Goal: Obtain resource: Download file/media

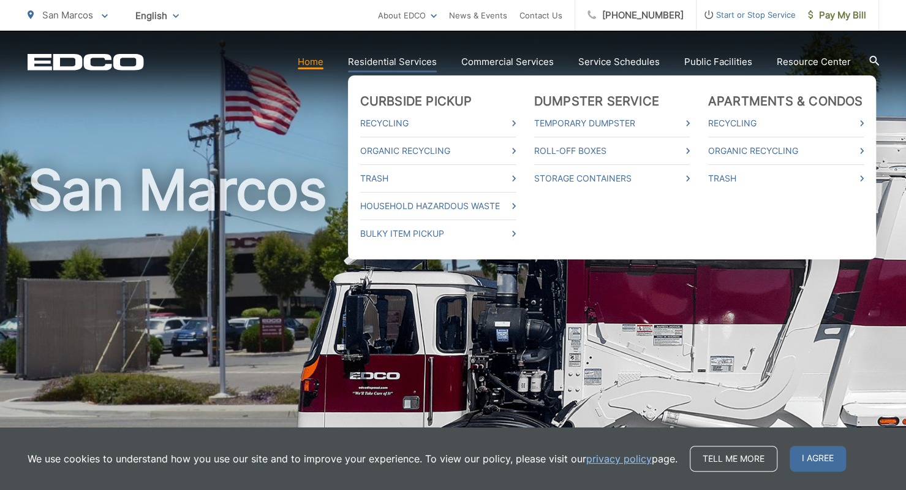
click at [364, 61] on link "Residential Services" at bounding box center [392, 62] width 89 height 15
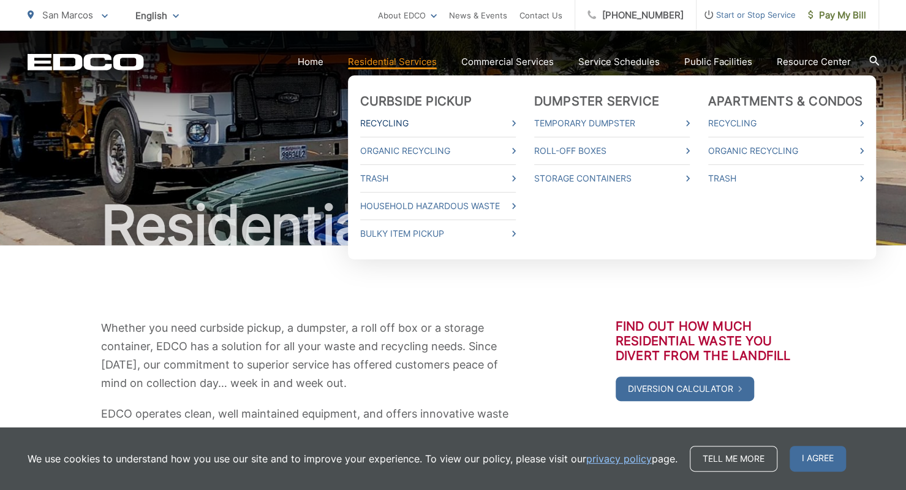
click at [360, 121] on link "Recycling" at bounding box center [438, 123] width 156 height 15
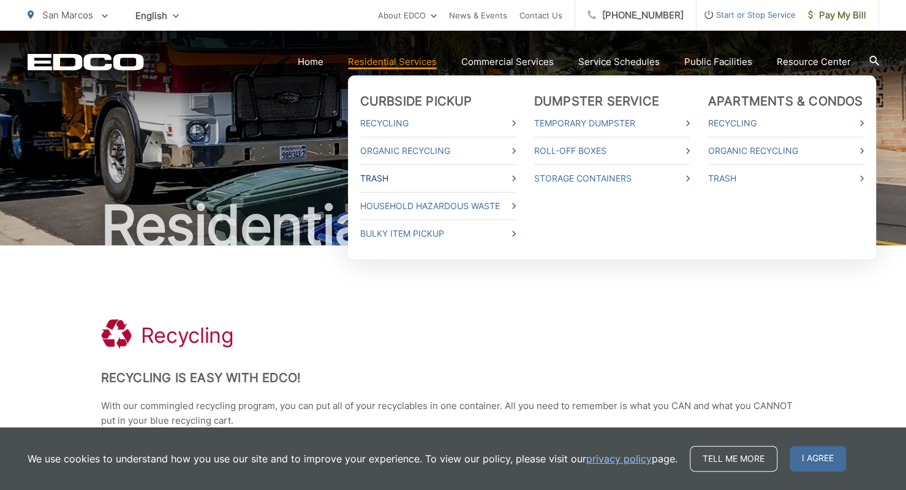
click at [380, 177] on link "Trash" at bounding box center [438, 178] width 156 height 15
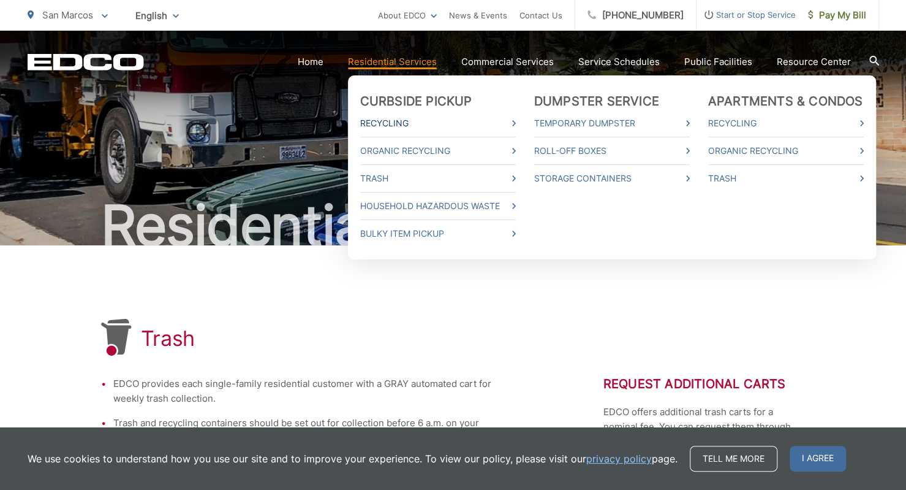
click at [360, 127] on link "Recycling" at bounding box center [438, 123] width 156 height 15
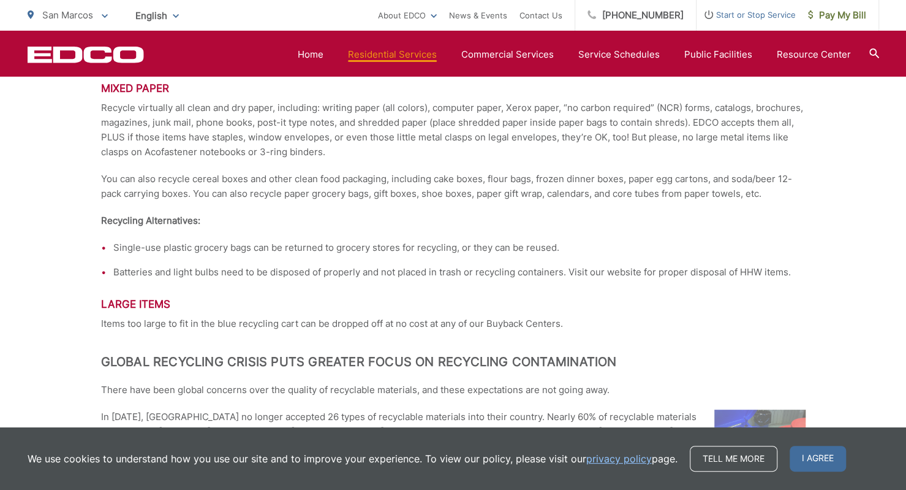
scroll to position [1641, 0]
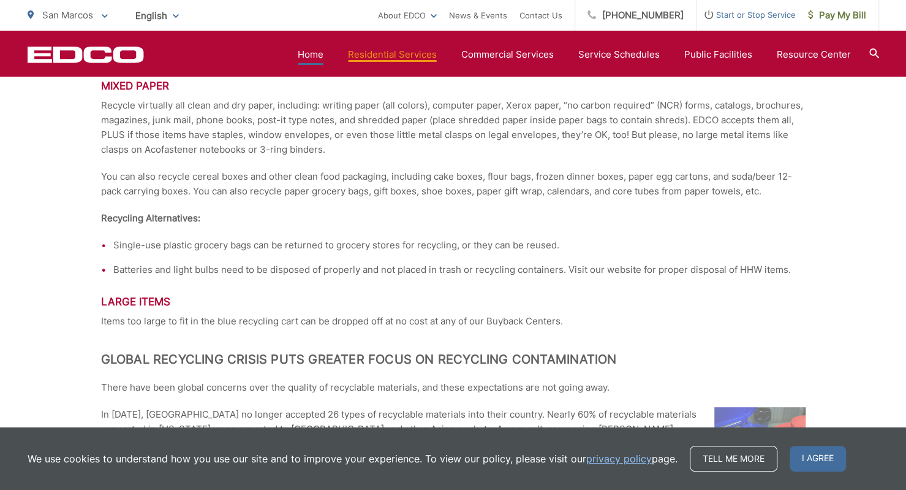
click at [298, 58] on link "Home" at bounding box center [311, 54] width 26 height 15
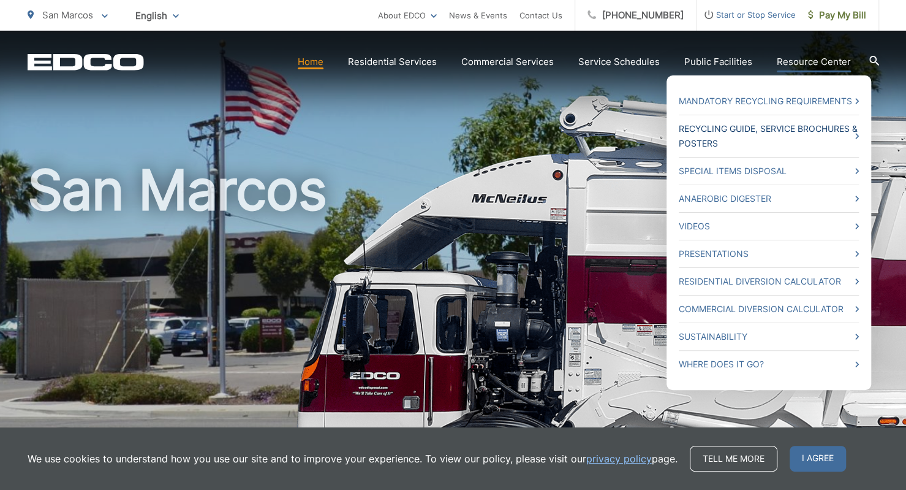
click at [780, 151] on link "Recycling Guide, Service Brochures & Posters" at bounding box center [769, 135] width 180 height 29
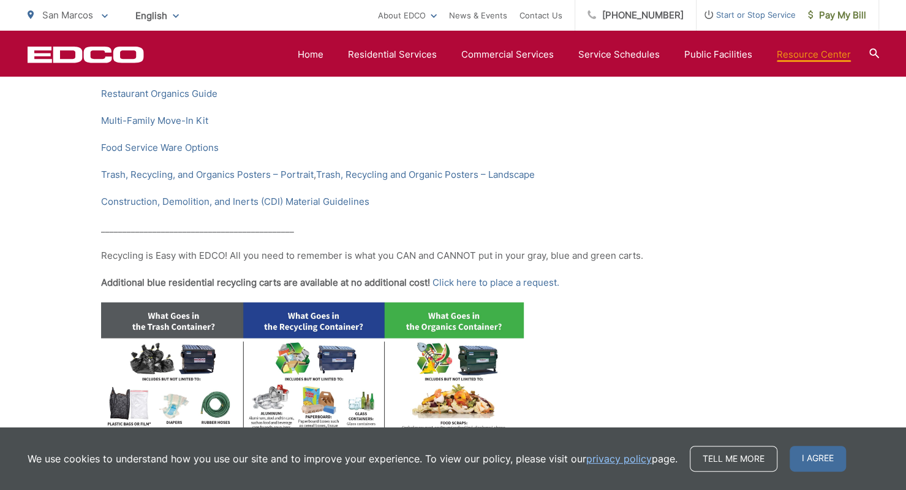
scroll to position [369, 0]
click at [265, 176] on link "Trash, Recycling, and Organics Posters – Portrait" at bounding box center [207, 174] width 213 height 15
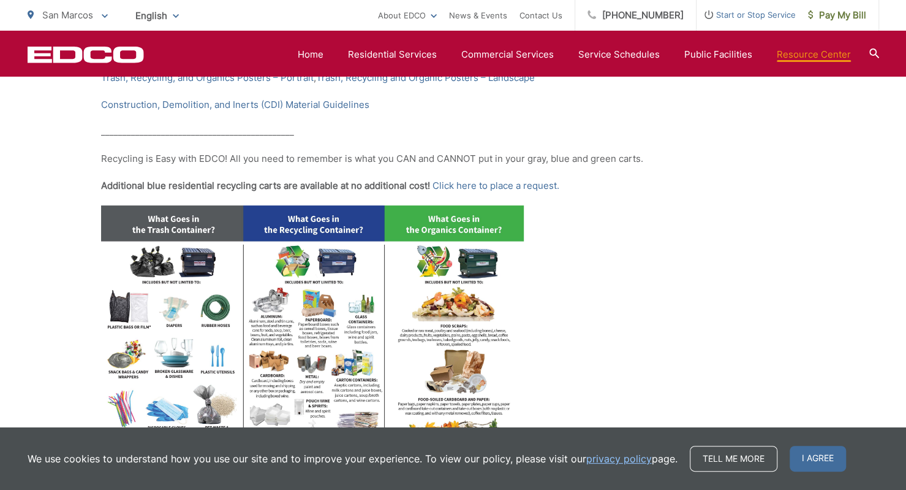
scroll to position [465, 0]
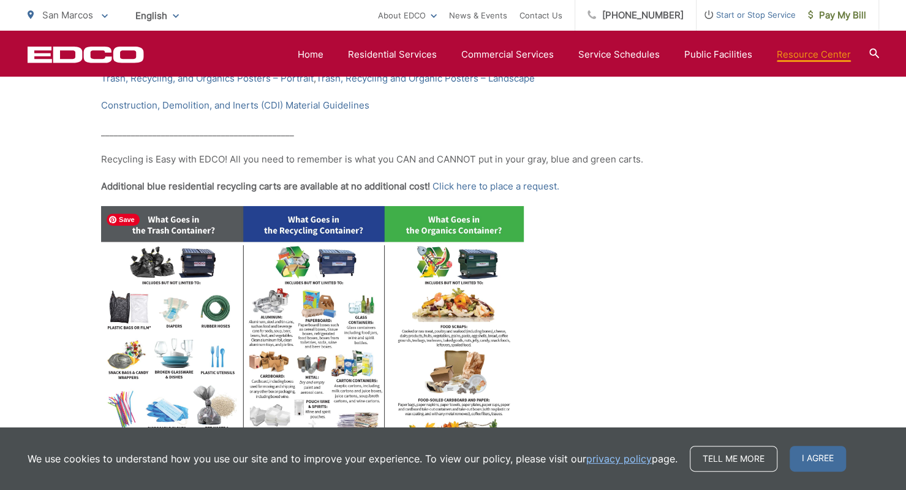
click at [238, 284] on img at bounding box center [312, 369] width 423 height 327
